Goal: Task Accomplishment & Management: Manage account settings

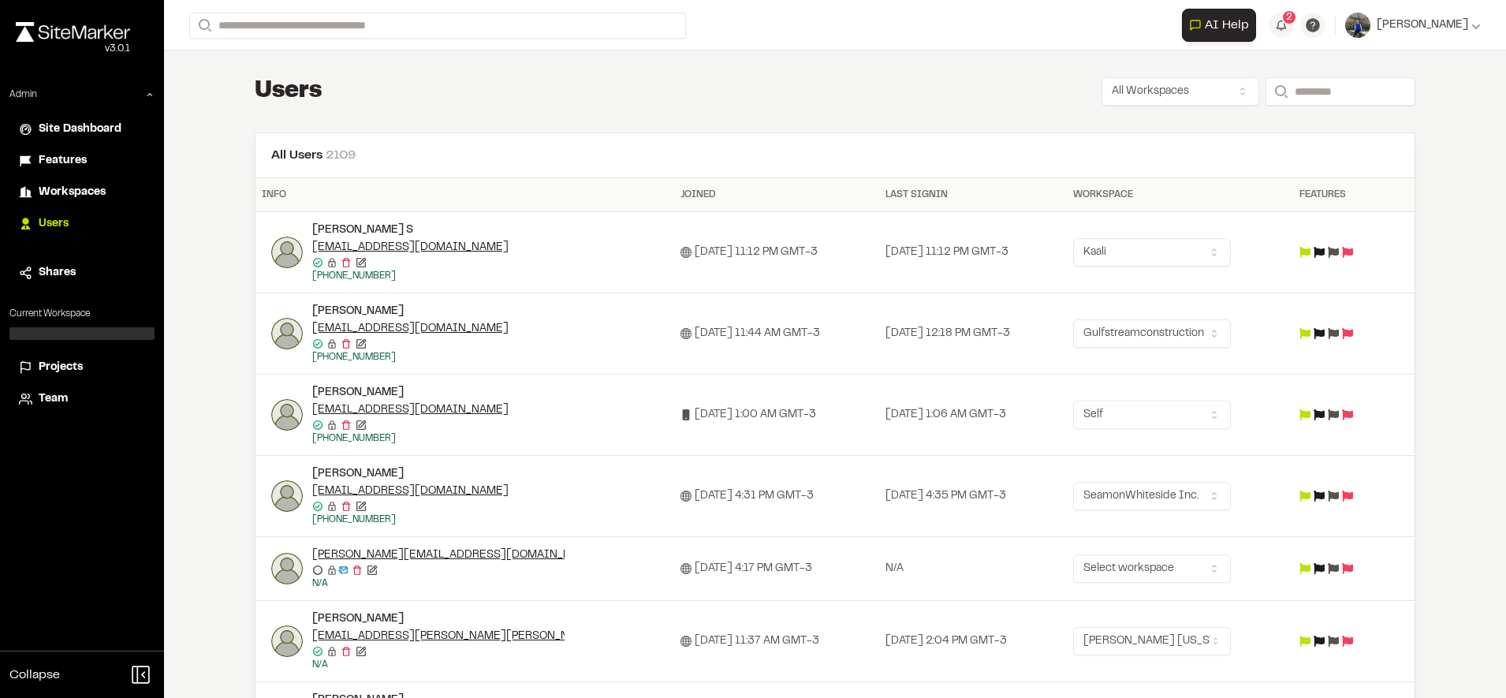
click at [45, 361] on span "Projects" at bounding box center [61, 367] width 44 height 17
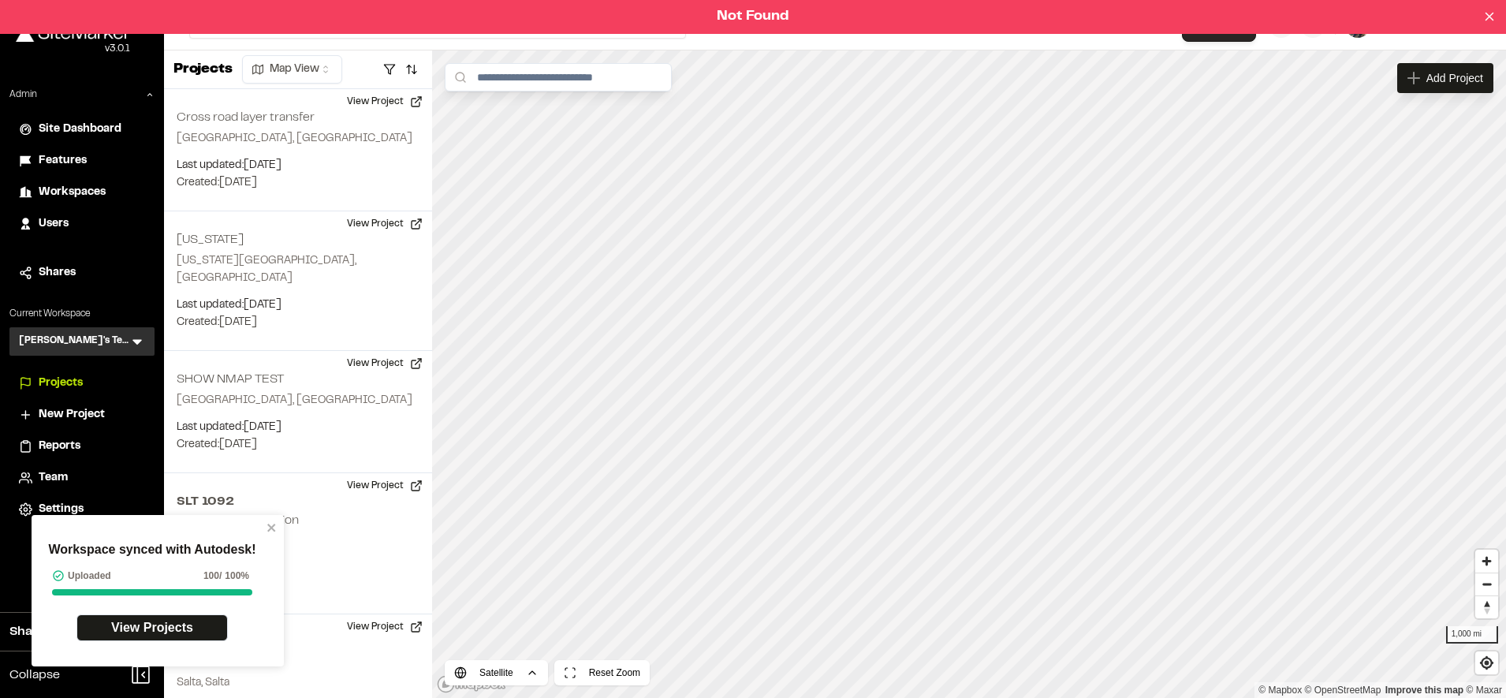
click at [263, 530] on div "Workspace synced with Autodesk! Uploaded 100 / 100% View Projects" at bounding box center [152, 590] width 229 height 123
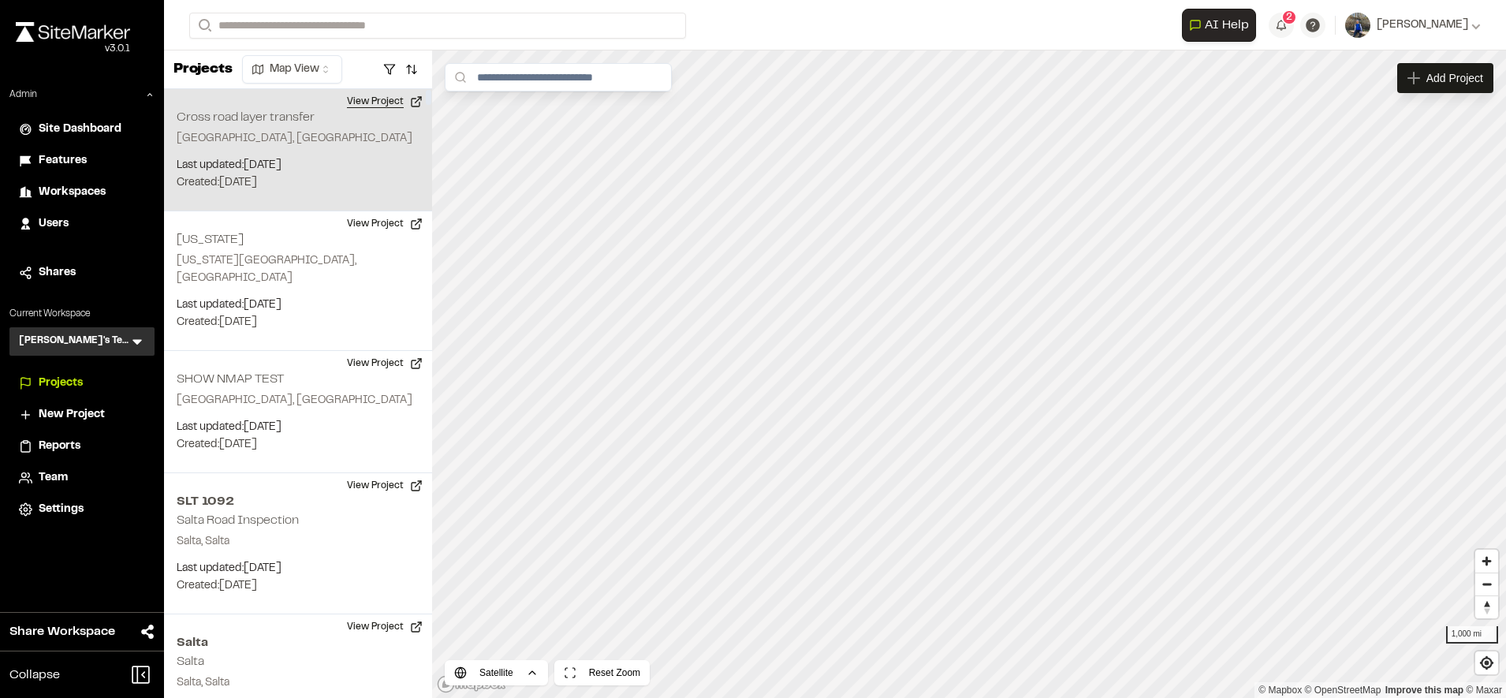
click at [389, 101] on button "View Project" at bounding box center [384, 101] width 95 height 25
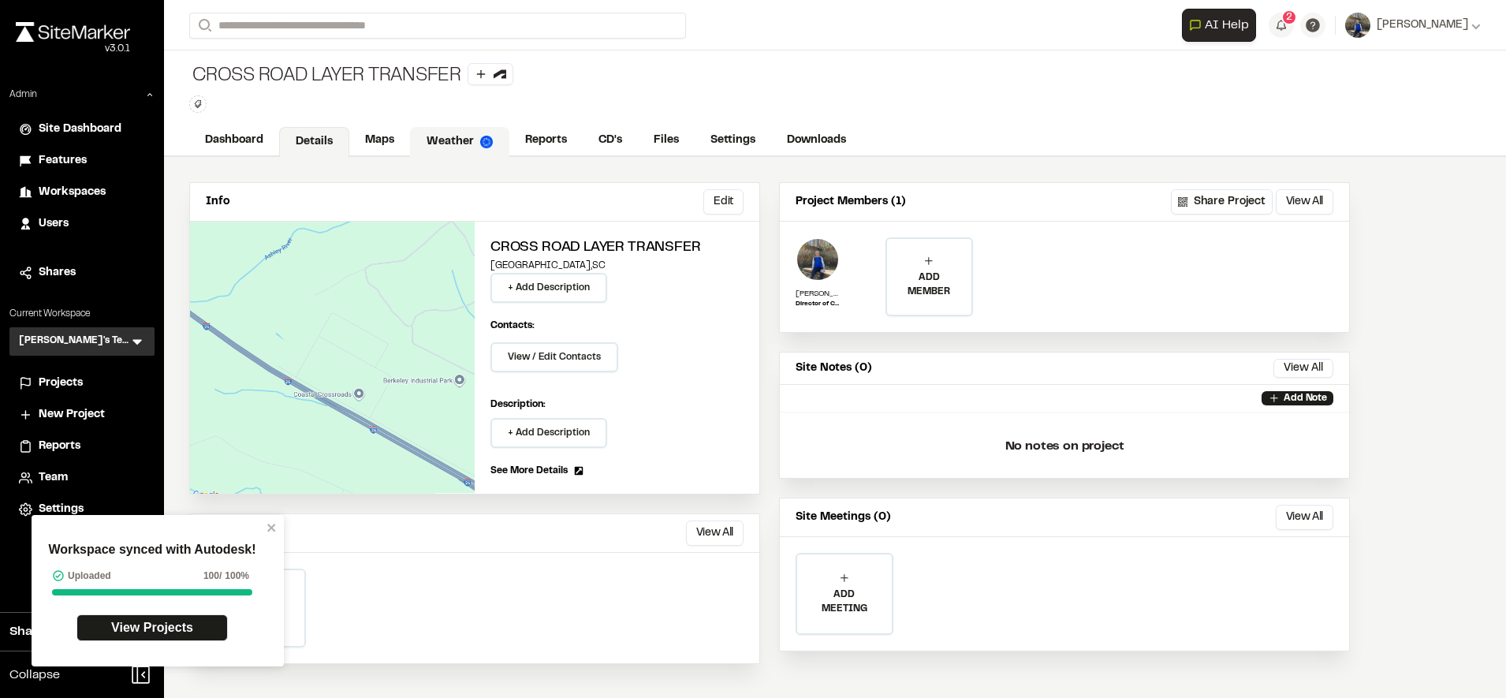
click at [411, 130] on link "Weather" at bounding box center [459, 142] width 99 height 30
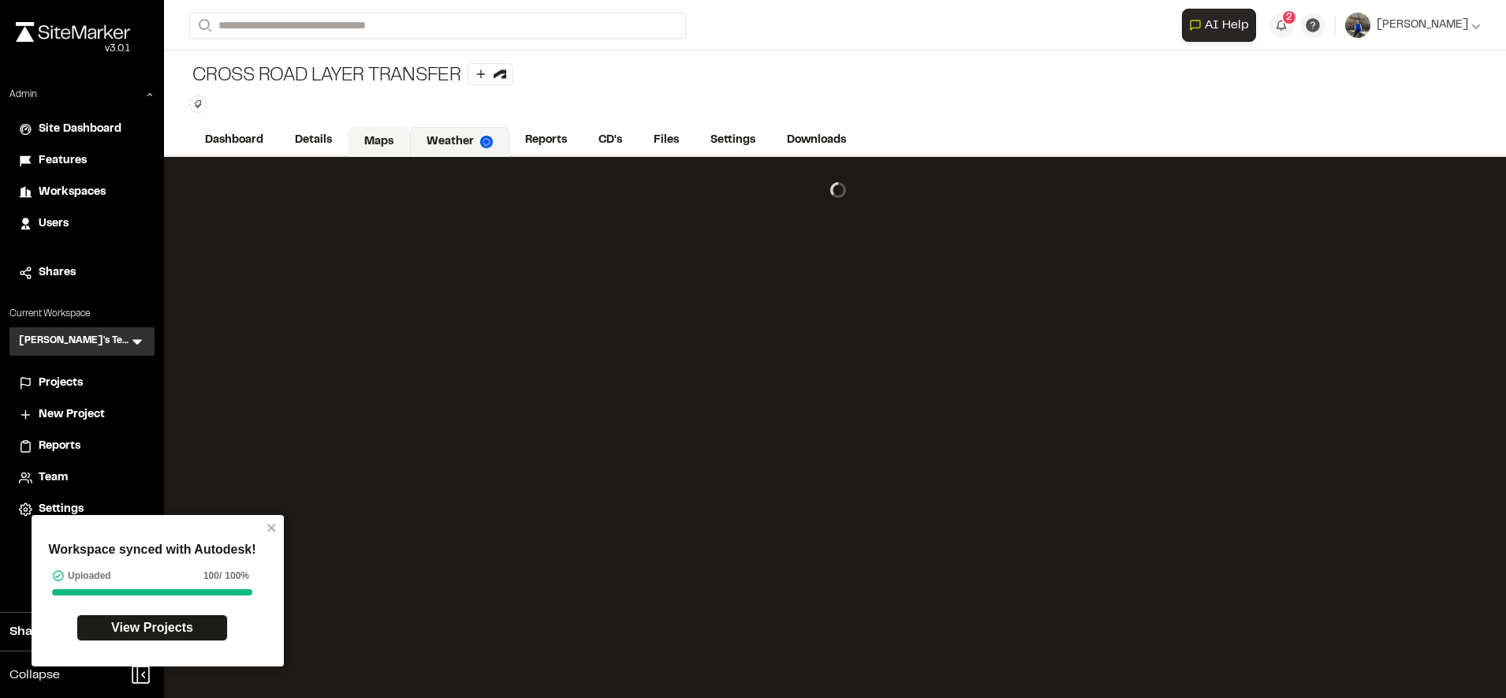
click at [381, 139] on link "Maps" at bounding box center [379, 142] width 62 height 30
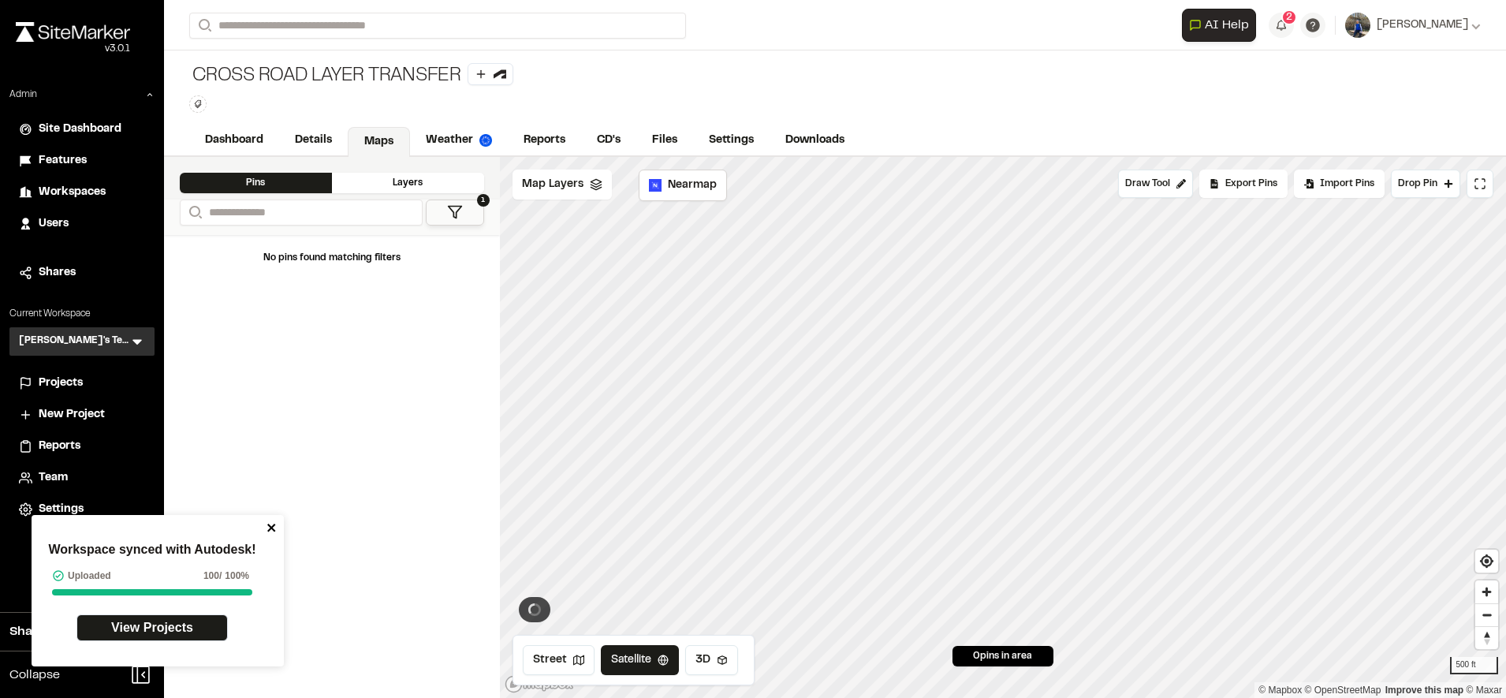
click at [270, 526] on icon "close" at bounding box center [271, 528] width 8 height 8
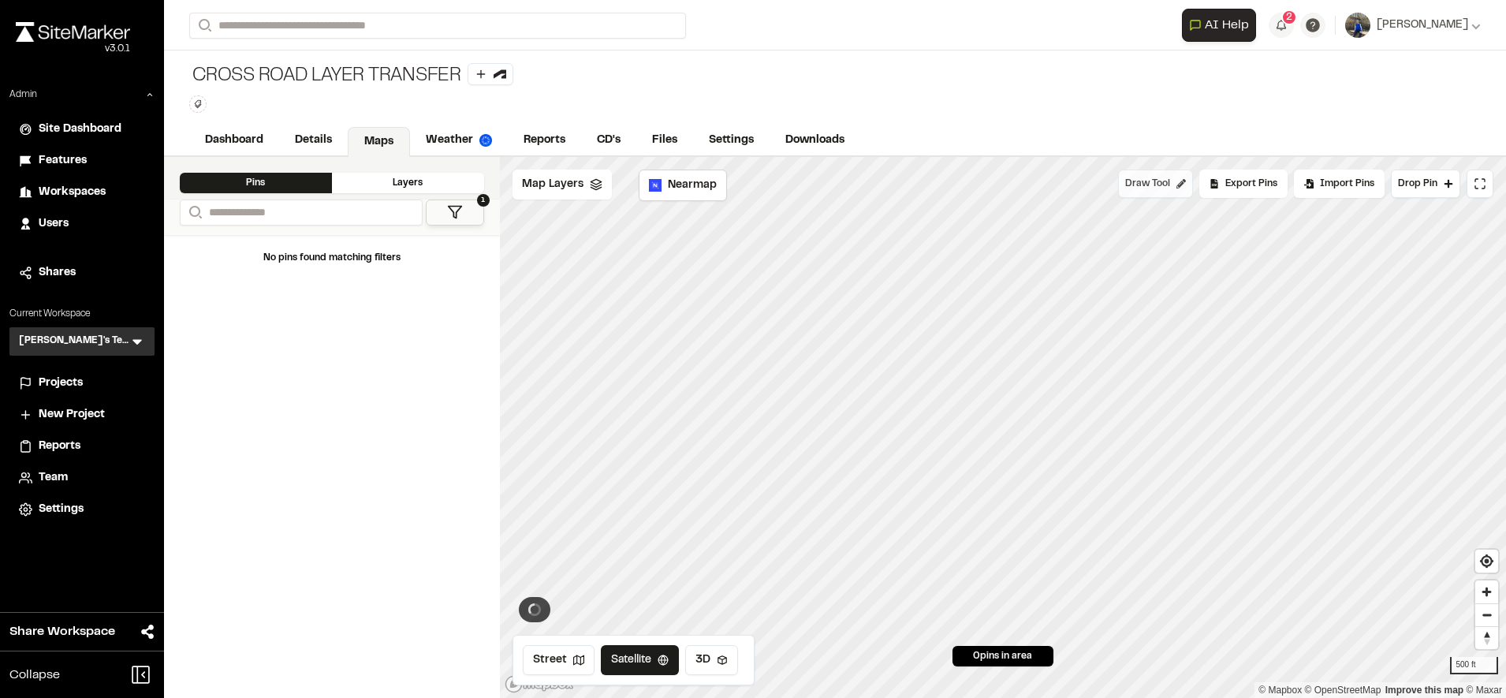
click at [1170, 177] on span "Draw Tool" at bounding box center [1147, 184] width 45 height 14
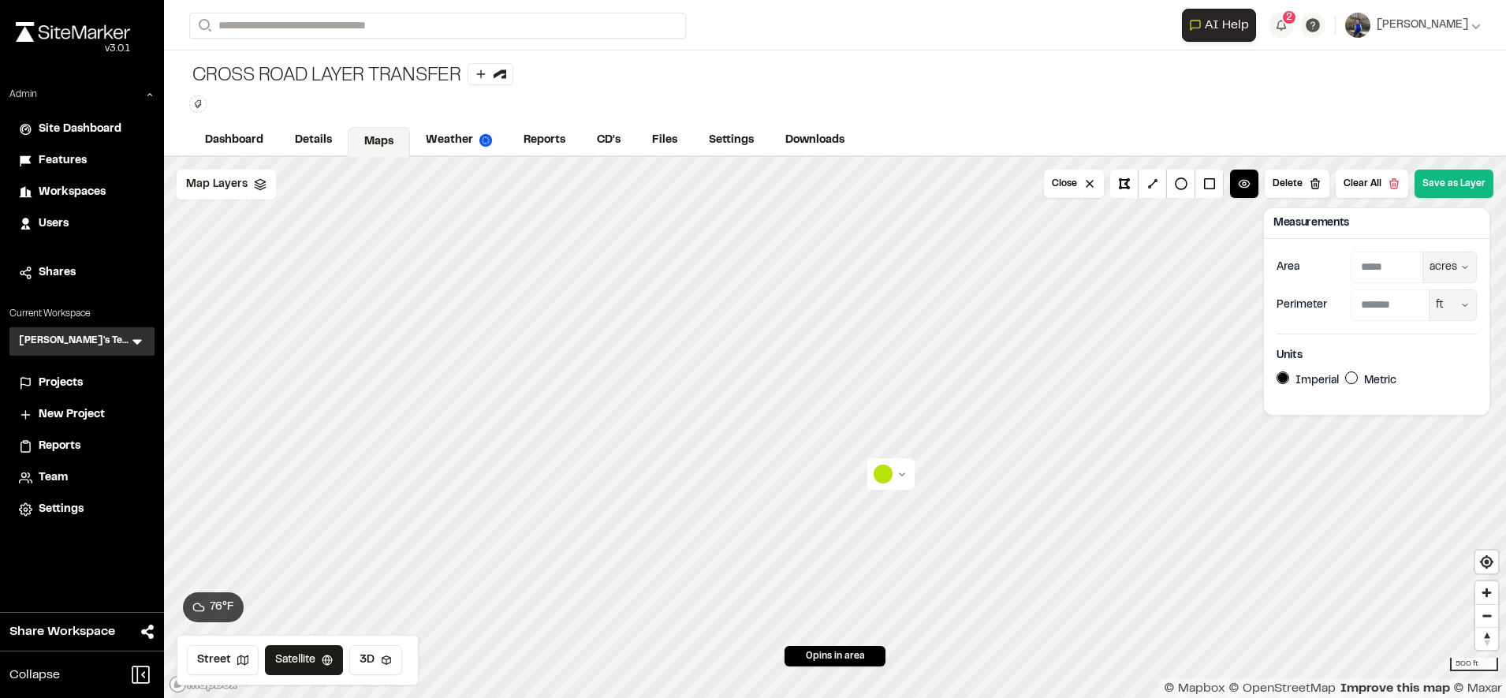
click at [1457, 267] on html "Close sidebar v 3.0.1 Admin Site Dashboard Features Workspaces Users Shares Cur…" at bounding box center [753, 349] width 1506 height 698
click at [1400, 330] on div "ft²" at bounding box center [1426, 330] width 93 height 27
type input "*********"
click at [1465, 180] on button "Save as Layer" at bounding box center [1454, 184] width 79 height 28
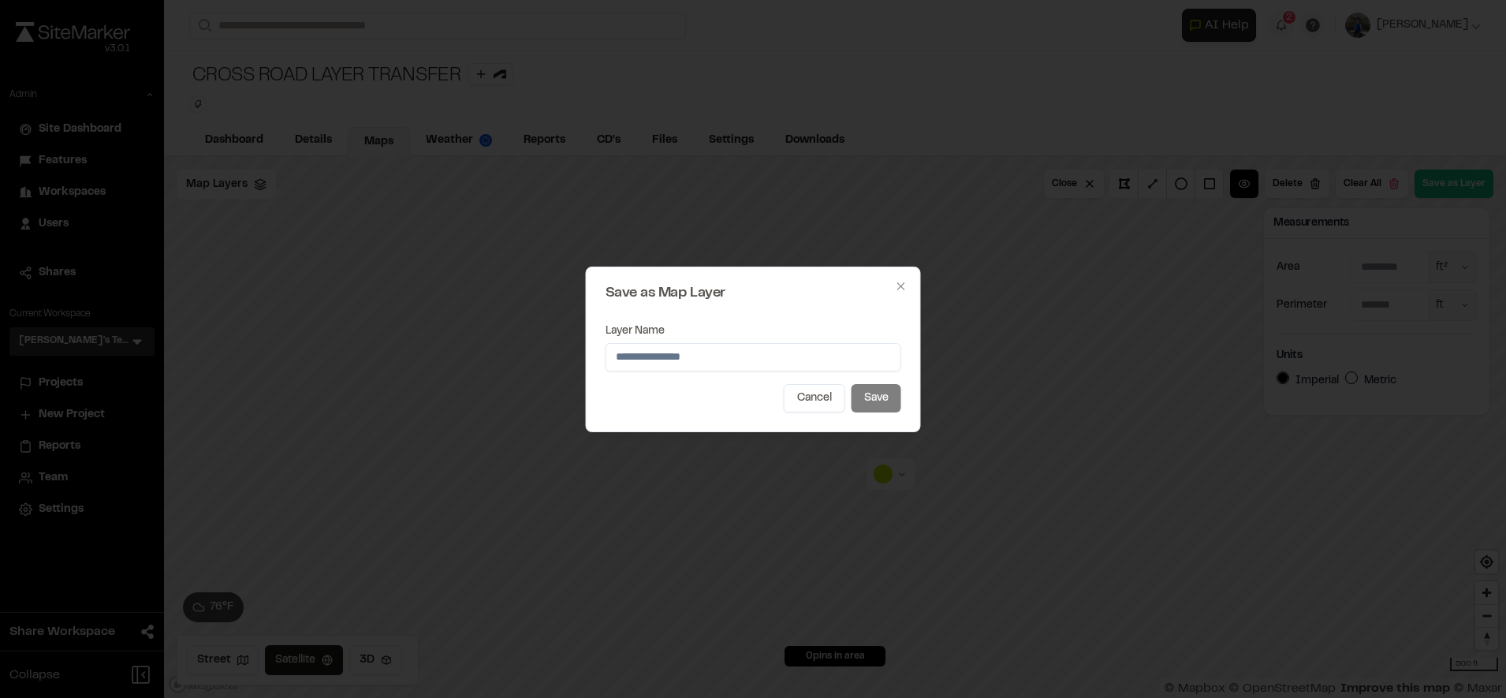
click at [803, 349] on input "Layer Name" at bounding box center [754, 357] width 296 height 28
type input "******"
click at [859, 393] on button "Save" at bounding box center [877, 398] width 50 height 28
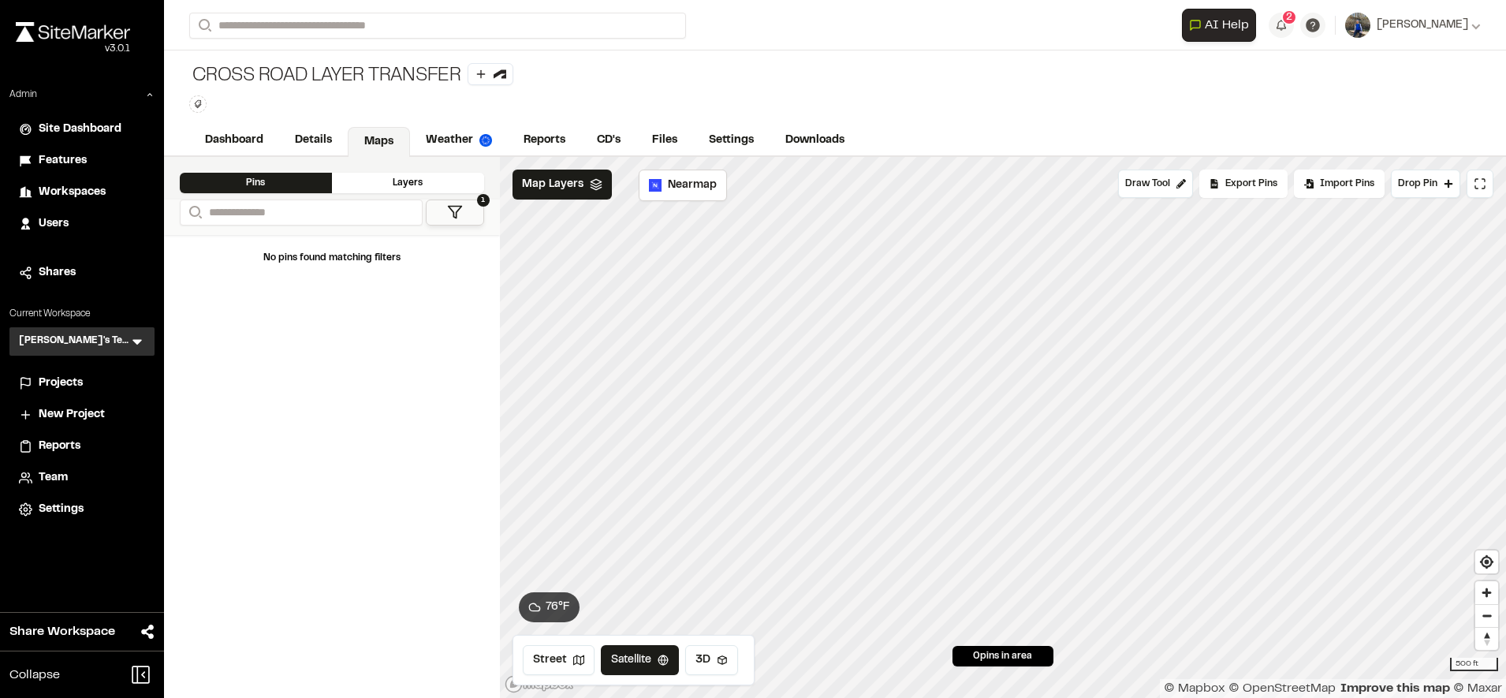
click at [140, 334] on icon at bounding box center [137, 342] width 16 height 16
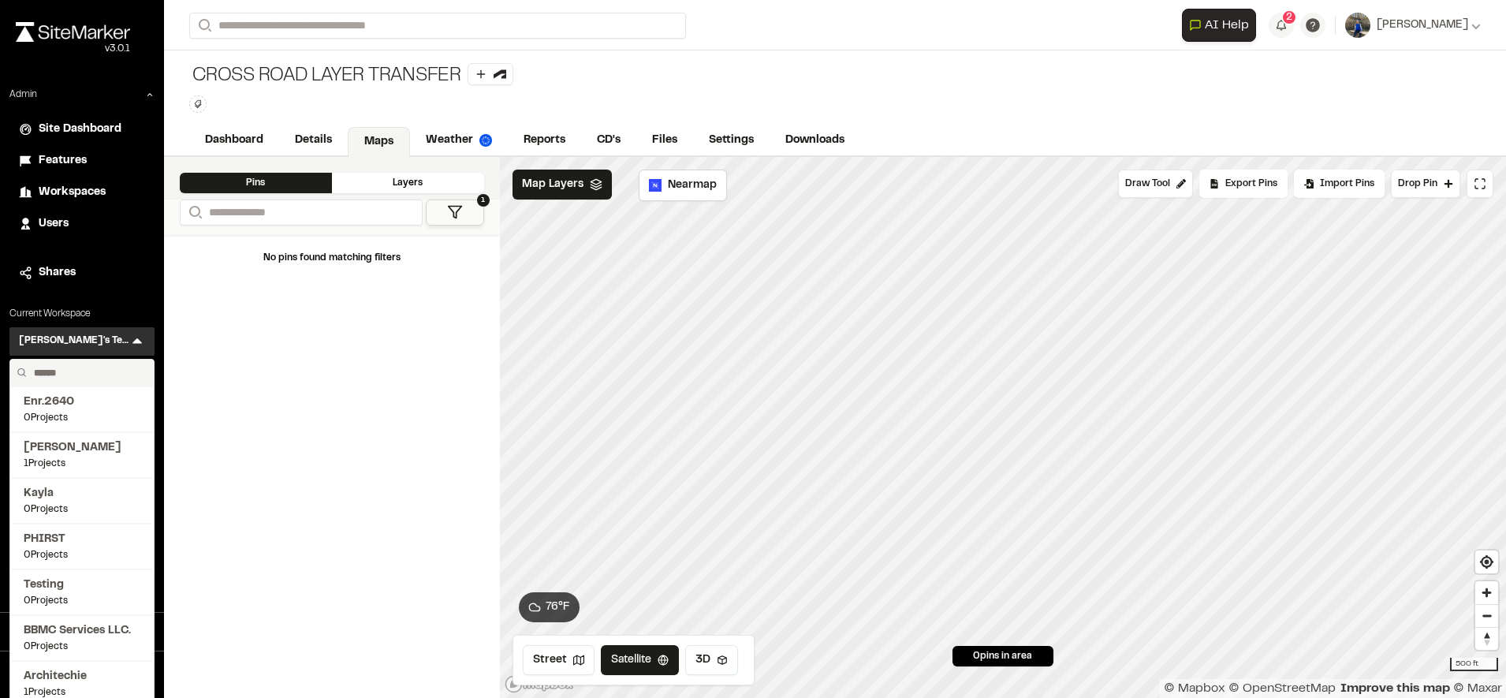
click at [123, 301] on div "Admin Site Dashboard Features Workspaces Users Shares Current Workspace Troy's …" at bounding box center [82, 306] width 164 height 437
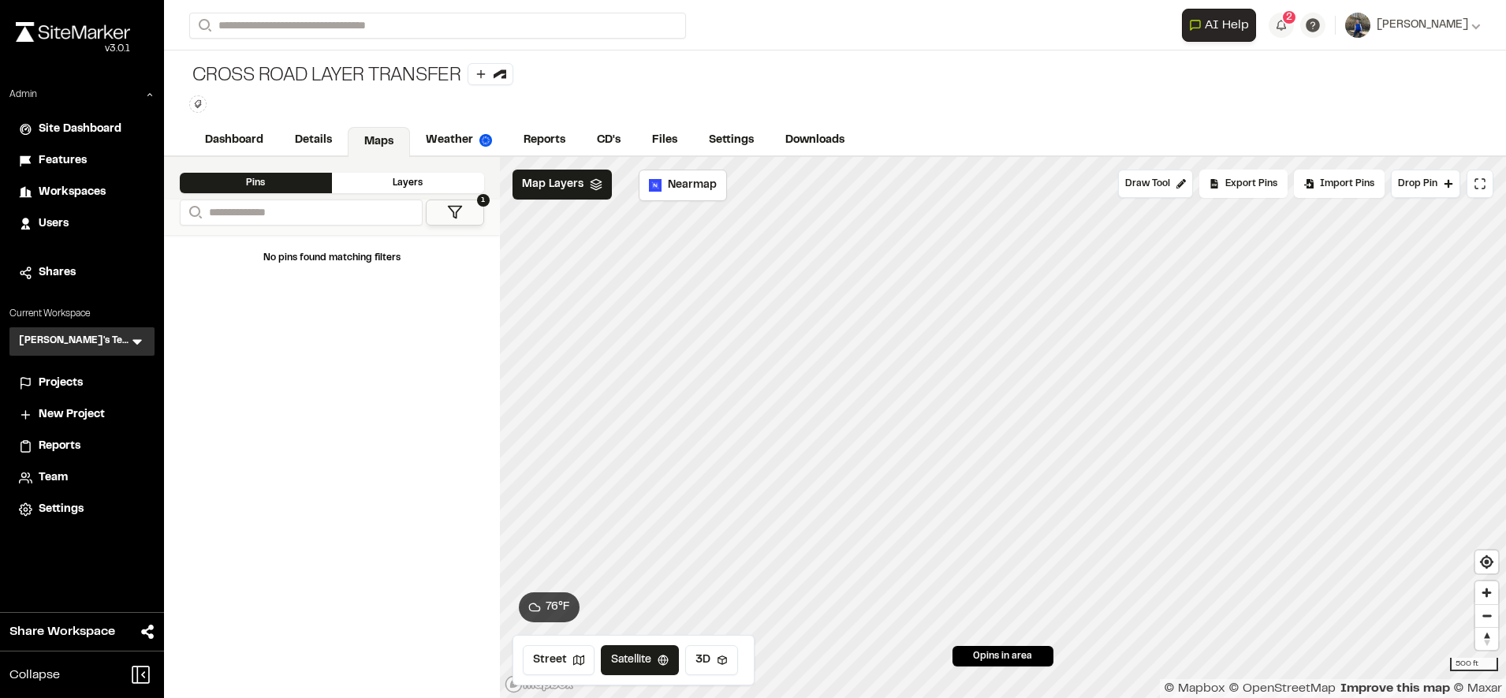
click at [81, 381] on span "Projects" at bounding box center [61, 383] width 44 height 17
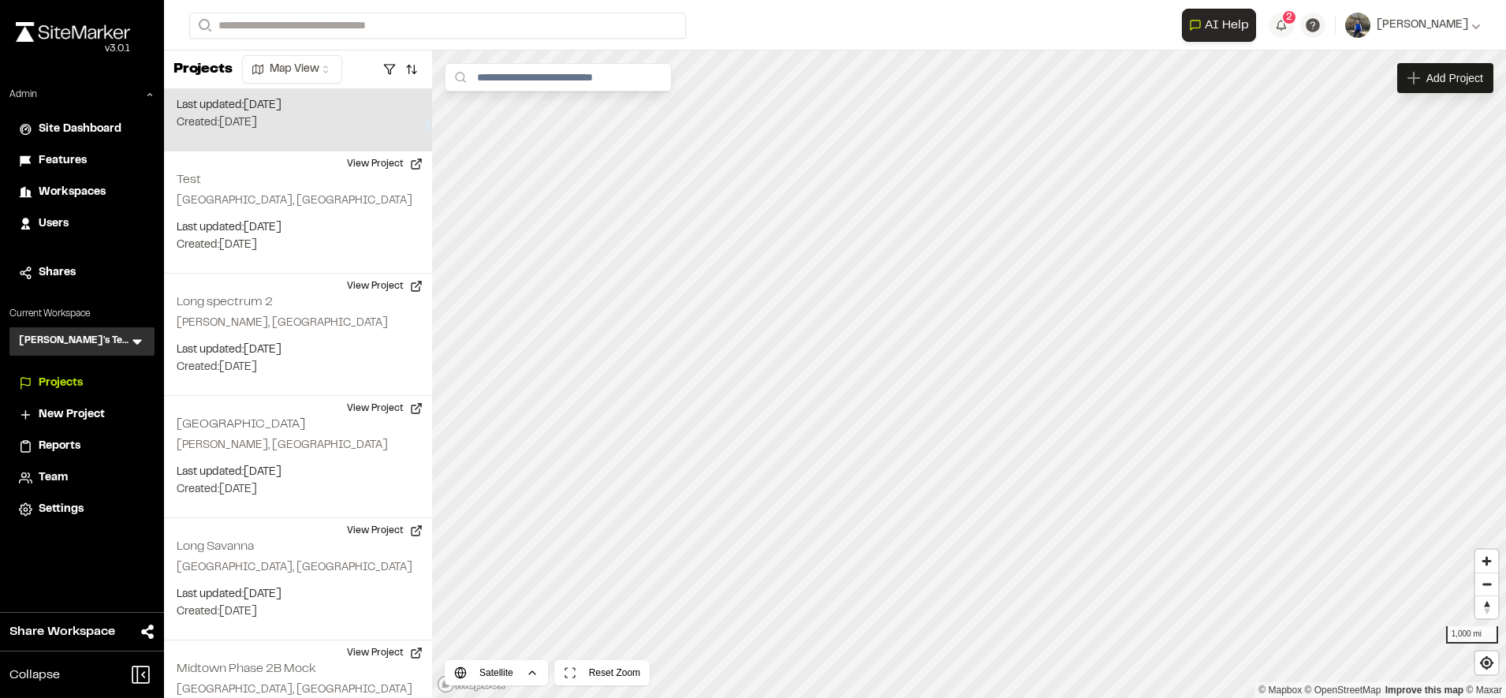
scroll to position [402, 0]
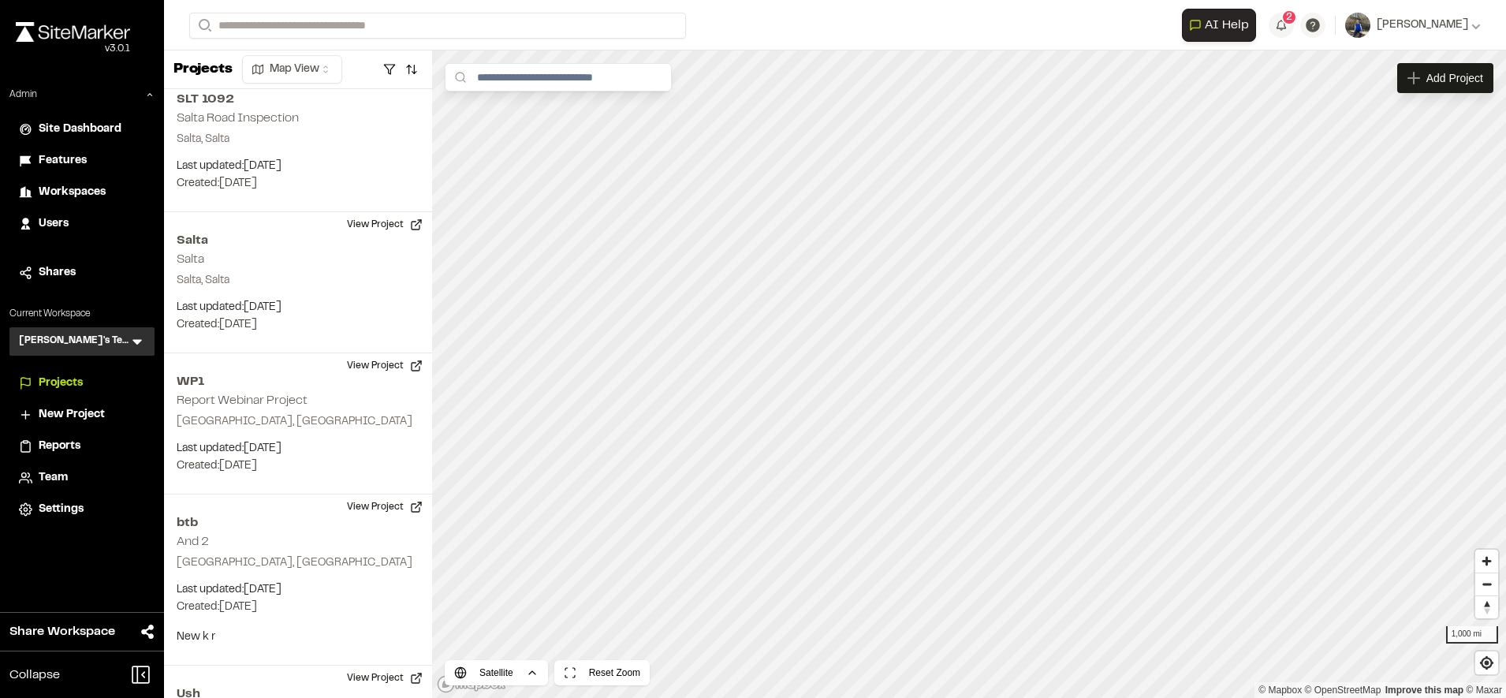
click at [85, 196] on span "Workspaces" at bounding box center [72, 192] width 67 height 17
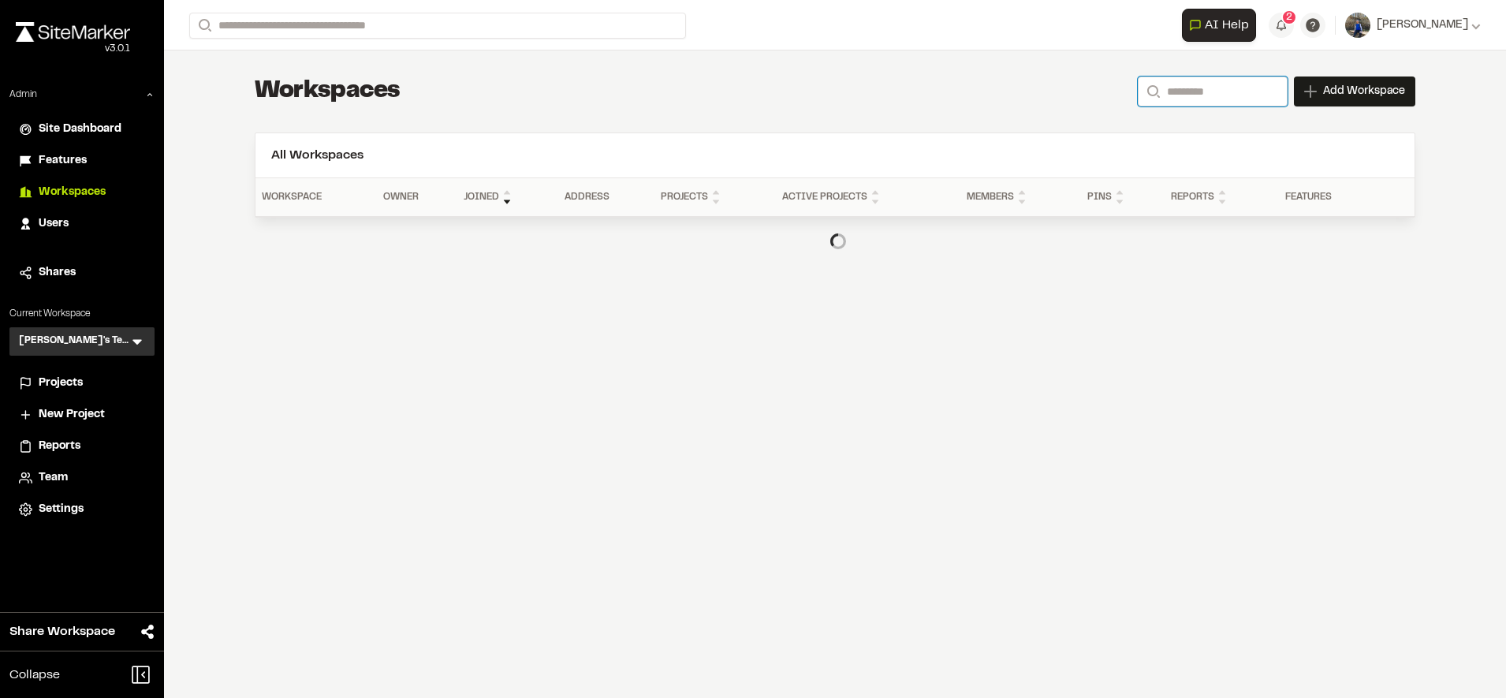
click at [1173, 100] on input "Search" at bounding box center [1213, 91] width 150 height 30
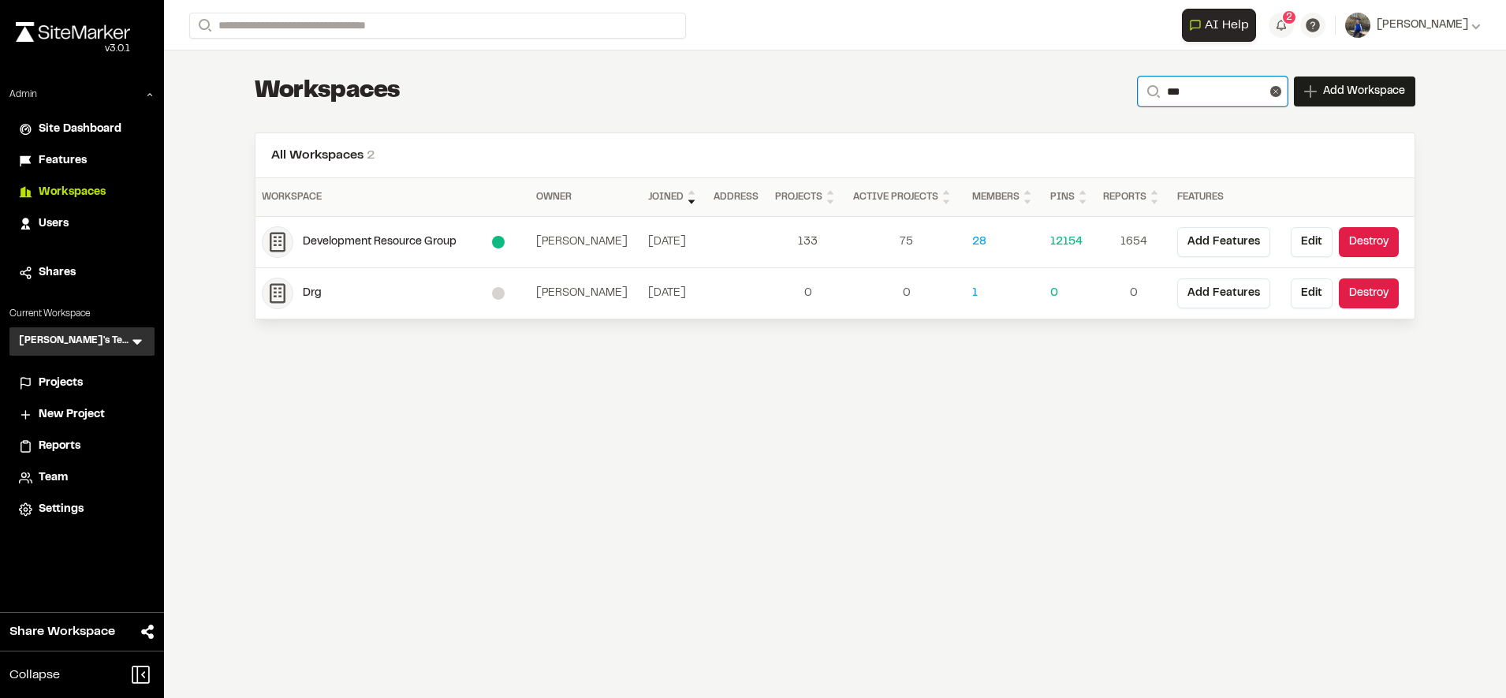
type input "***"
click at [381, 240] on div "Development Resource Group" at bounding box center [397, 241] width 189 height 17
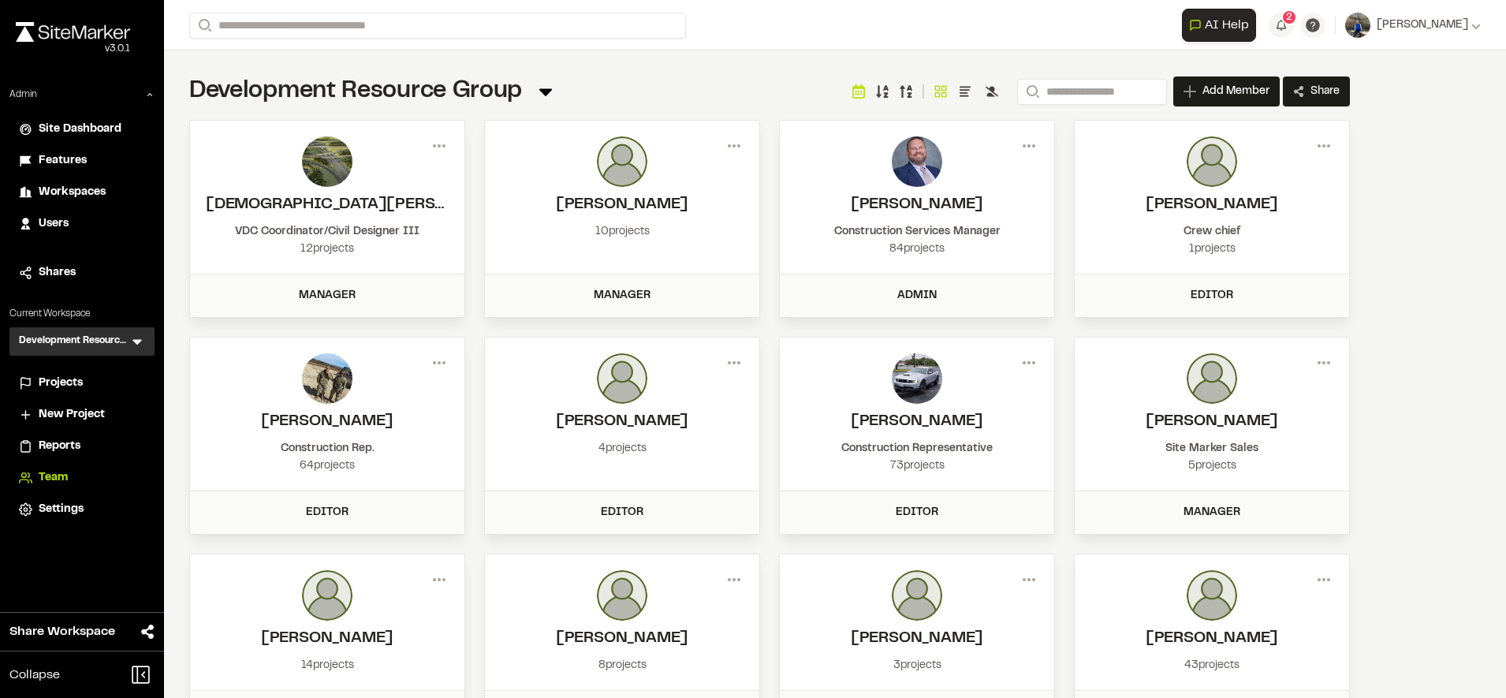
click at [986, 93] on icon at bounding box center [992, 92] width 13 height 10
click at [76, 158] on span "Features" at bounding box center [63, 160] width 48 height 17
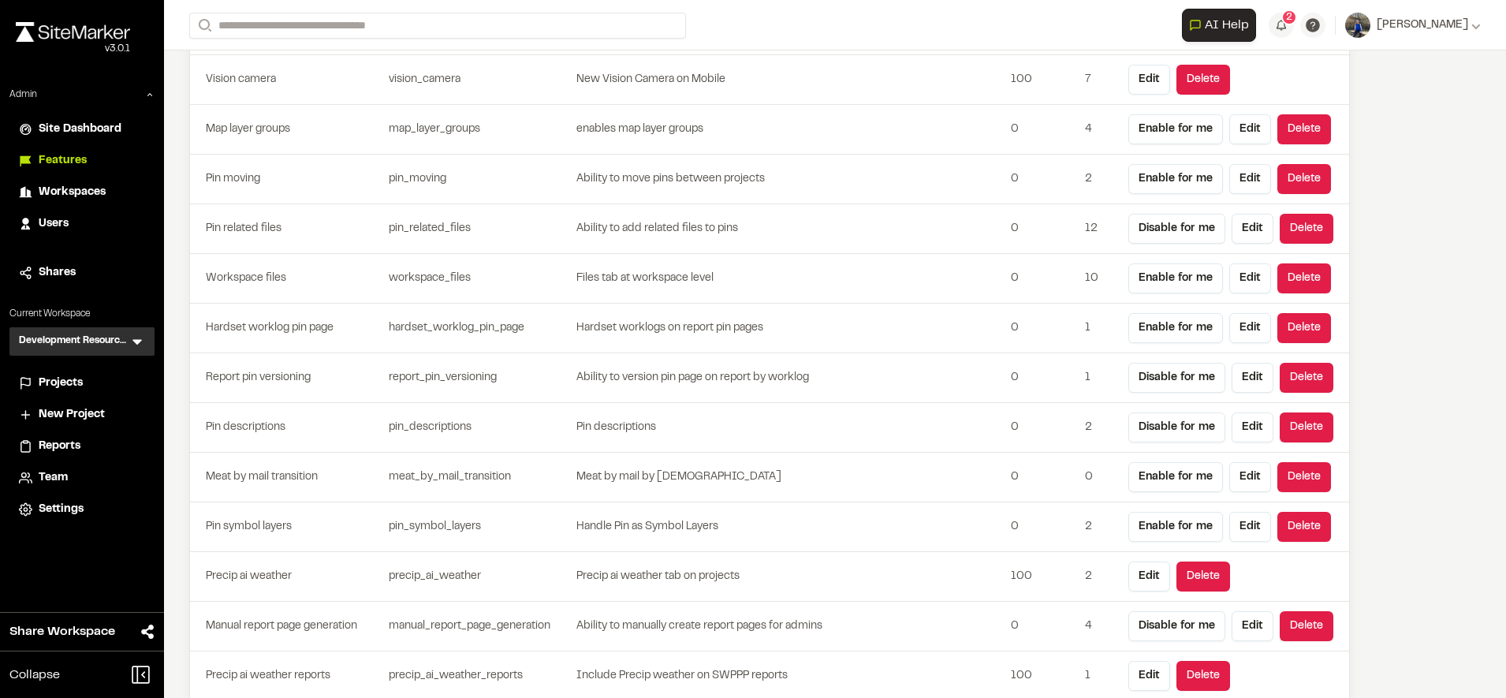
scroll to position [4436, 0]
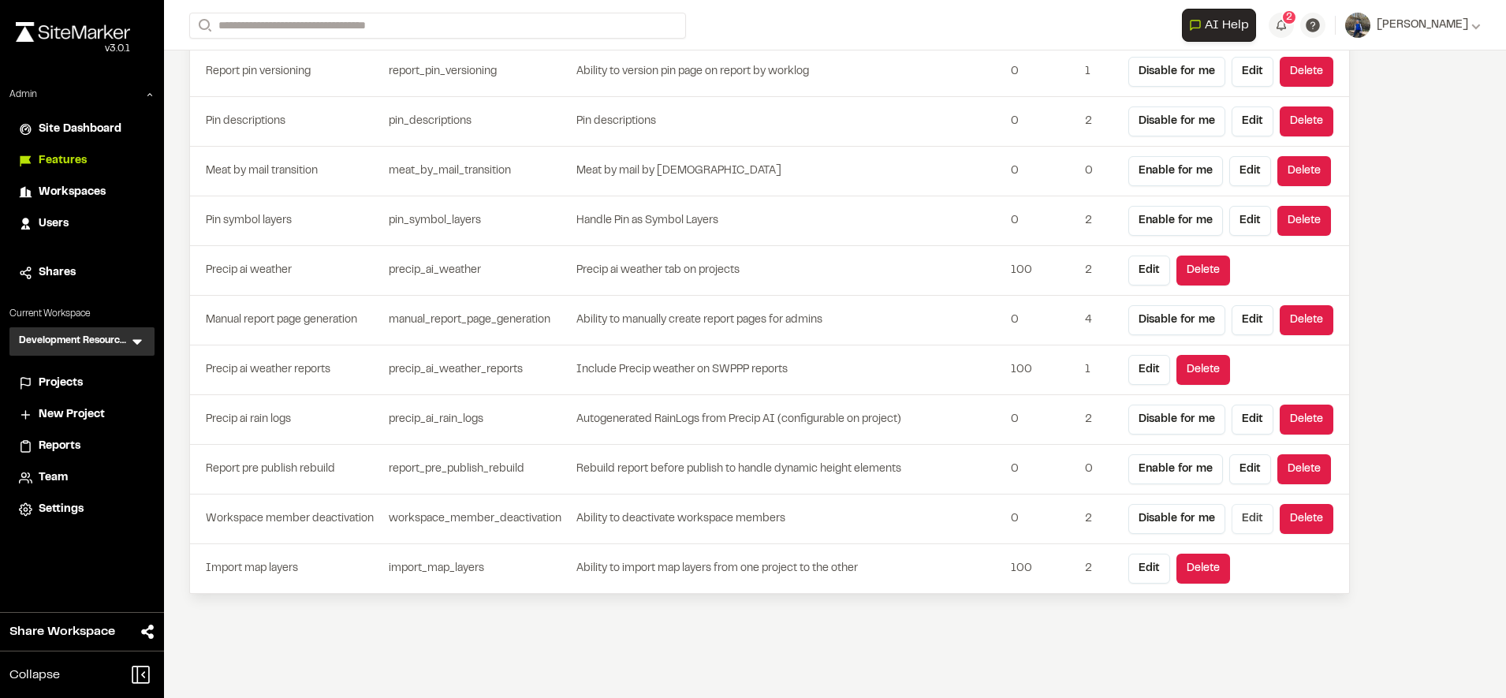
click at [1247, 519] on button "Edit" at bounding box center [1253, 519] width 42 height 30
type input "**********"
type input "*"
type input "*******"
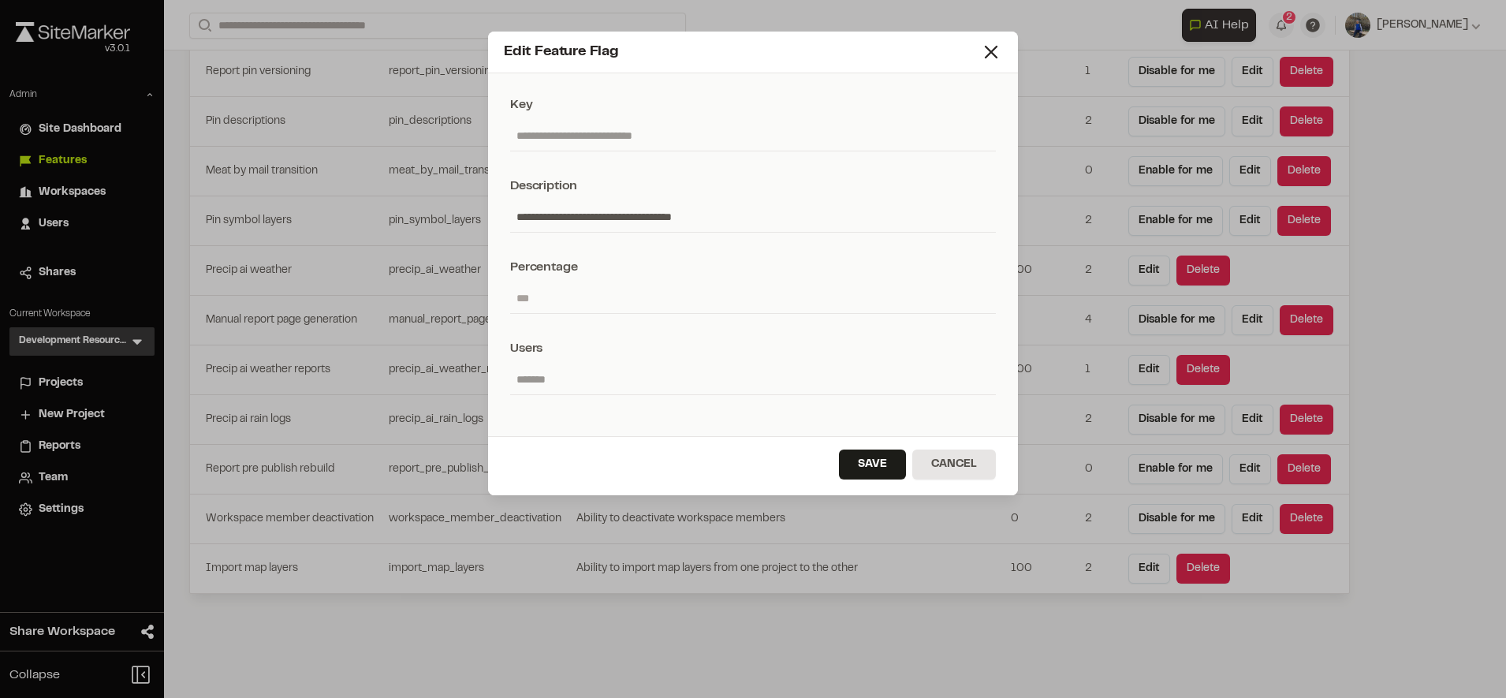
click at [707, 293] on input "*" at bounding box center [753, 298] width 486 height 30
type input "***"
click at [884, 465] on button "Save" at bounding box center [872, 464] width 67 height 30
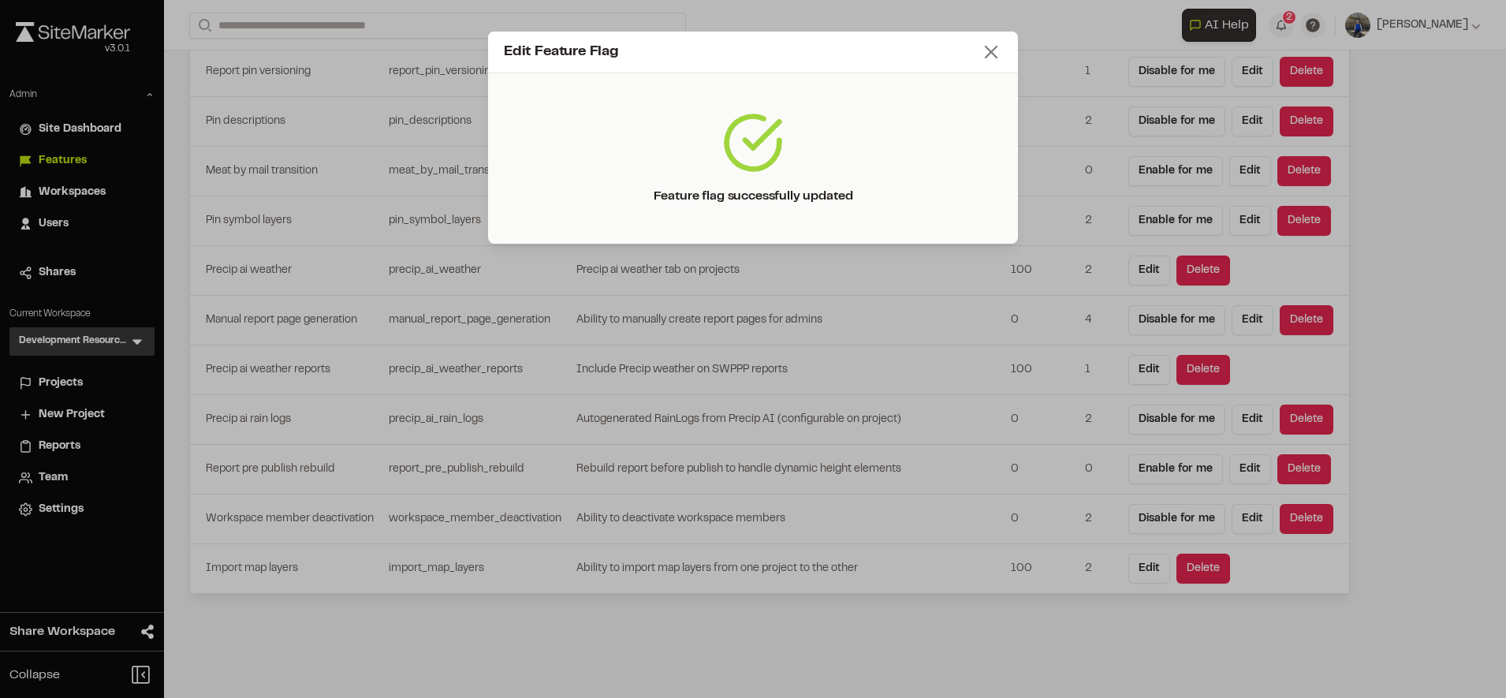
click at [992, 53] on line at bounding box center [991, 52] width 11 height 11
